Goal: Transaction & Acquisition: Subscribe to service/newsletter

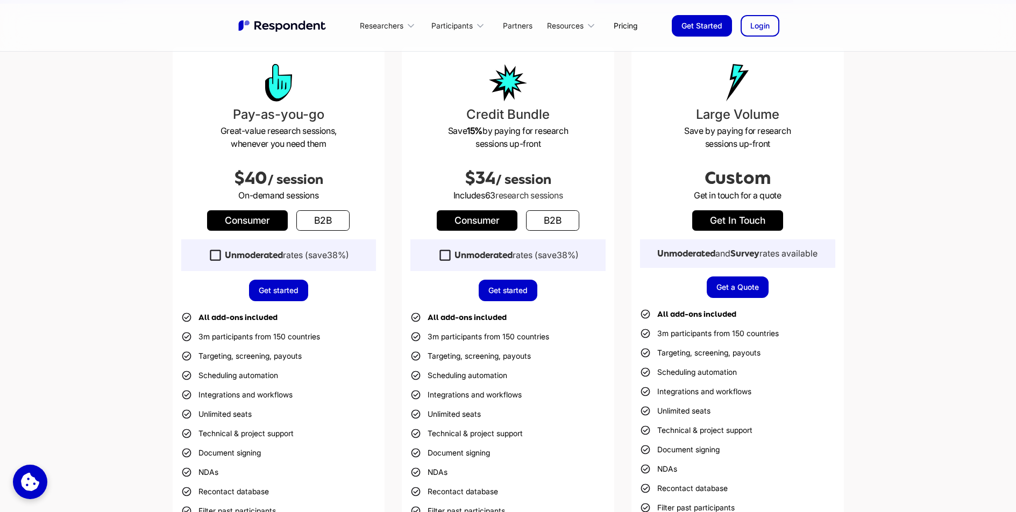
scroll to position [320, 0]
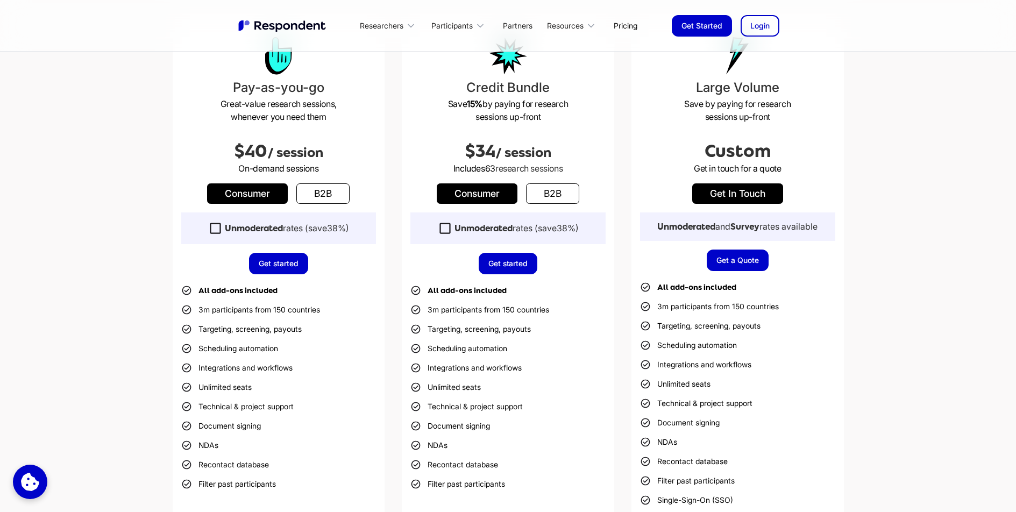
click at [329, 198] on link "b2b" at bounding box center [322, 193] width 53 height 20
click at [263, 195] on link "Consumer" at bounding box center [247, 193] width 81 height 20
click at [326, 195] on link "b2b" at bounding box center [322, 193] width 53 height 20
click at [270, 196] on link "Consumer" at bounding box center [247, 193] width 81 height 20
click at [213, 228] on icon at bounding box center [215, 228] width 15 height 15
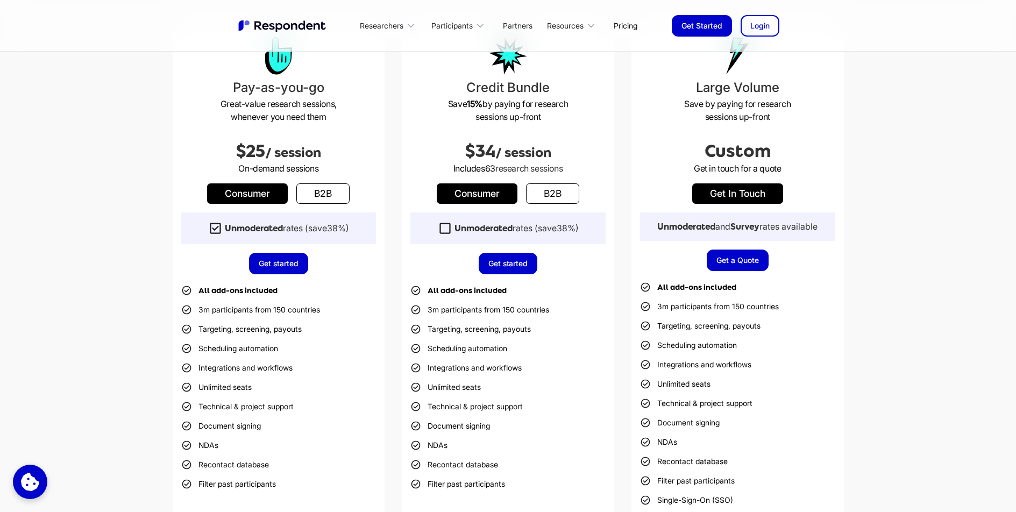
click at [322, 196] on link "b2b" at bounding box center [322, 193] width 53 height 20
click at [213, 231] on icon at bounding box center [215, 228] width 15 height 15
click at [265, 194] on link "Consumer" at bounding box center [247, 193] width 81 height 20
click at [320, 191] on link "b2b" at bounding box center [322, 193] width 53 height 20
click at [268, 192] on link "Consumer" at bounding box center [247, 193] width 81 height 20
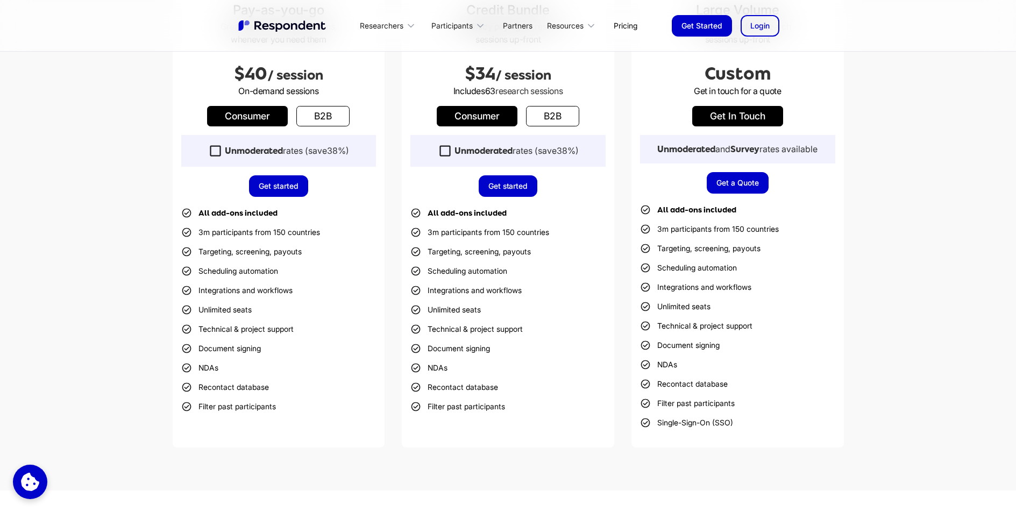
scroll to position [410, 0]
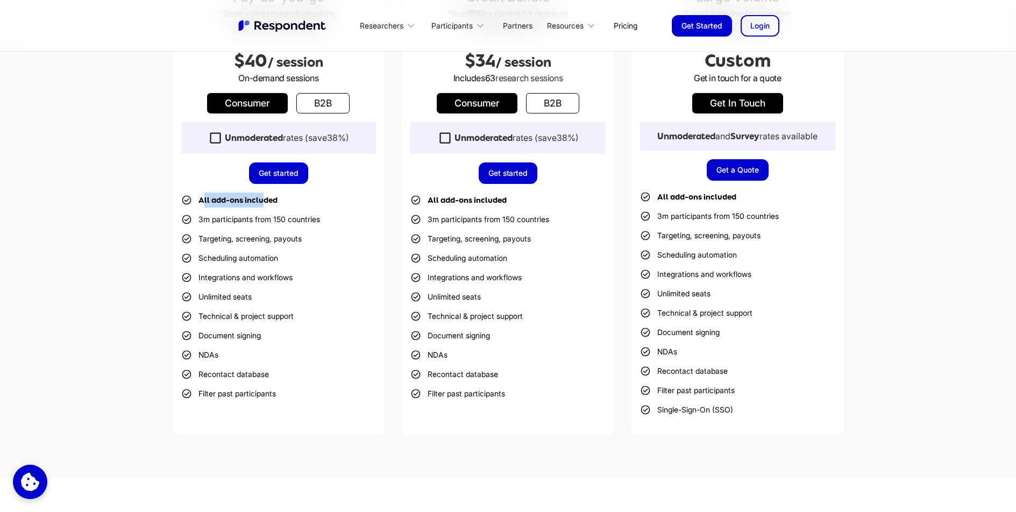
drag, startPoint x: 202, startPoint y: 201, endPoint x: 263, endPoint y: 202, distance: 61.8
click at [263, 202] on strong "All add-ons included" at bounding box center [237, 200] width 79 height 9
drag, startPoint x: 198, startPoint y: 220, endPoint x: 305, endPoint y: 219, distance: 106.5
click at [305, 219] on li "3m participants from 150 countries" at bounding box center [250, 219] width 139 height 15
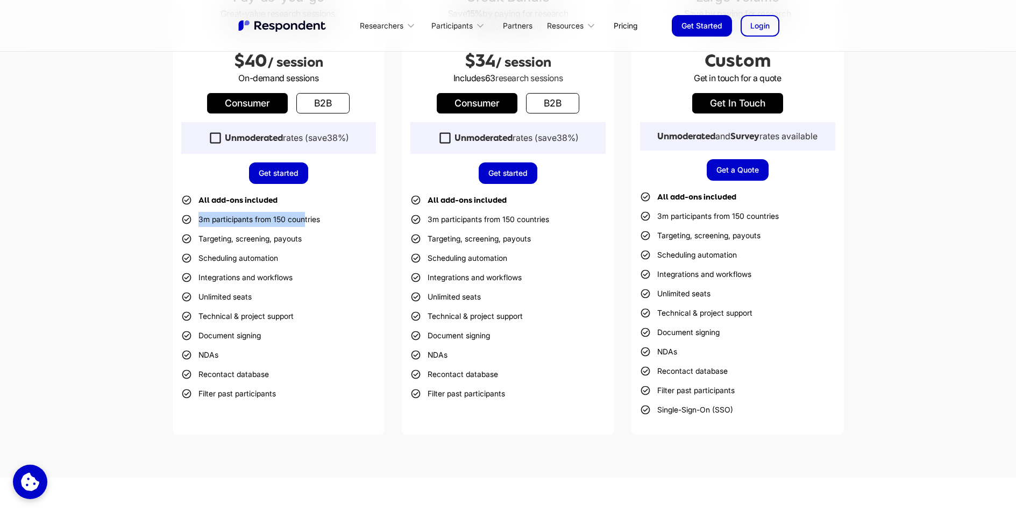
click at [305, 219] on li "3m participants from 150 countries" at bounding box center [250, 219] width 139 height 15
drag, startPoint x: 198, startPoint y: 258, endPoint x: 275, endPoint y: 259, distance: 77.4
click at [275, 259] on li "Scheduling automation" at bounding box center [229, 258] width 97 height 15
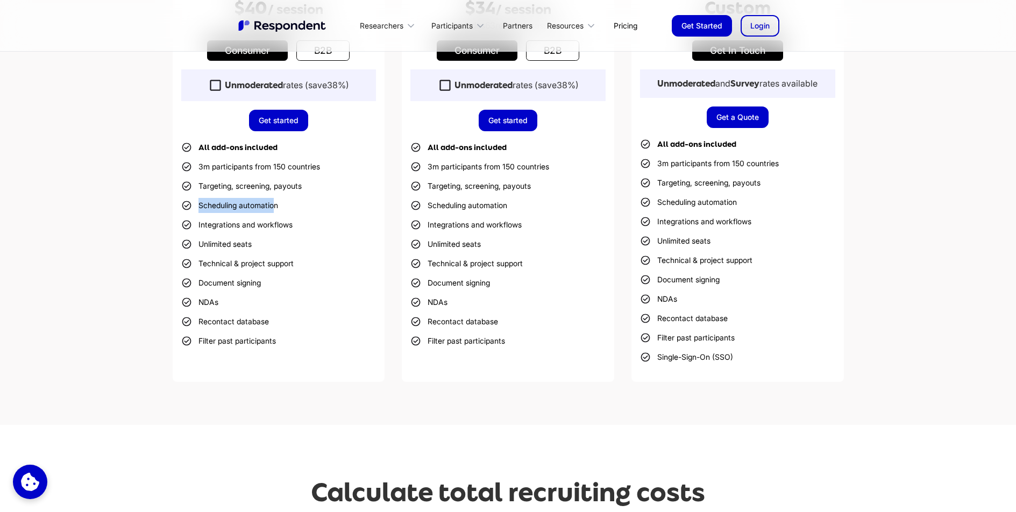
scroll to position [485, 0]
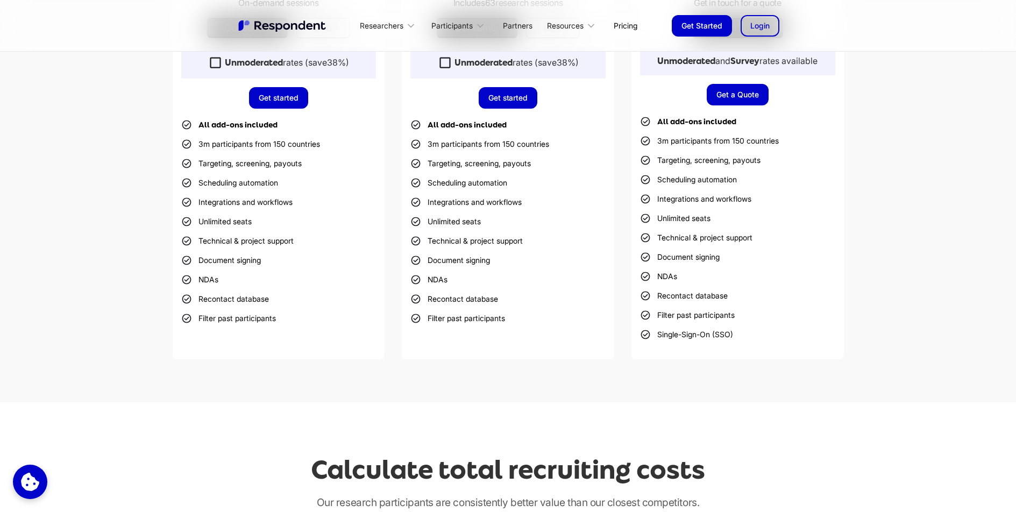
drag, startPoint x: 202, startPoint y: 204, endPoint x: 266, endPoint y: 203, distance: 64.0
click at [266, 203] on li "Integrations and workflows" at bounding box center [236, 202] width 111 height 15
drag, startPoint x: 201, startPoint y: 204, endPoint x: 283, endPoint y: 203, distance: 82.8
click at [283, 203] on li "Integrations and workflows" at bounding box center [236, 202] width 111 height 15
drag, startPoint x: 205, startPoint y: 223, endPoint x: 254, endPoint y: 222, distance: 48.4
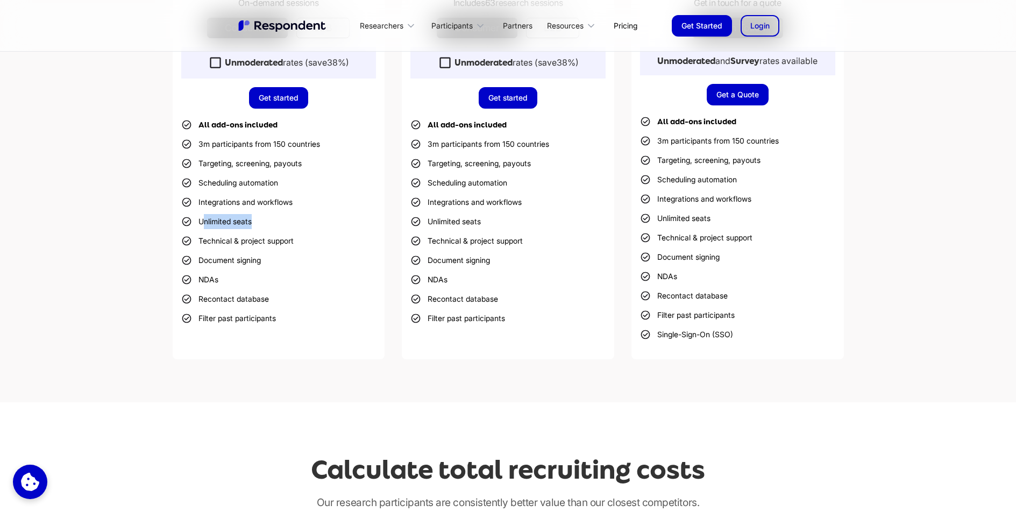
click at [254, 222] on ul "All add-ons included 3m participants from 150 countries Targeting, screening, p…" at bounding box center [278, 221] width 195 height 209
drag, startPoint x: 212, startPoint y: 243, endPoint x: 291, endPoint y: 240, distance: 79.6
click at [291, 240] on li "Technical & project support" at bounding box center [237, 240] width 112 height 15
drag, startPoint x: 208, startPoint y: 261, endPoint x: 261, endPoint y: 262, distance: 52.7
click at [261, 262] on li "Document signing" at bounding box center [221, 260] width 80 height 15
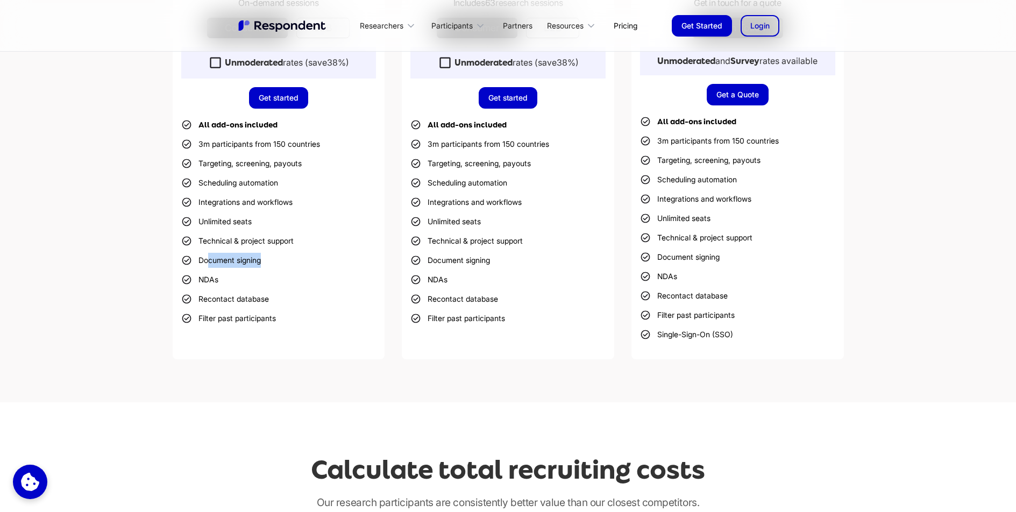
click at [282, 101] on link "Get started" at bounding box center [278, 98] width 59 height 22
